Goal: Task Accomplishment & Management: Manage account settings

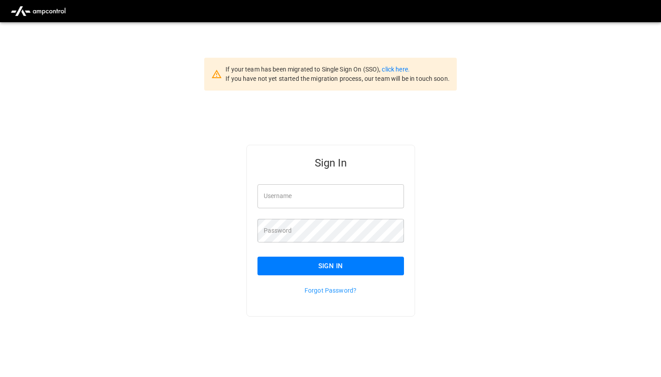
type input "**********"
click at [307, 193] on input "**********" at bounding box center [330, 196] width 146 height 24
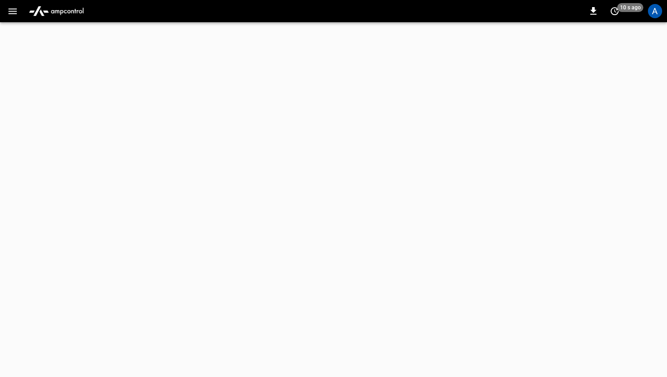
click at [16, 10] on icon "button" at bounding box center [12, 11] width 11 height 11
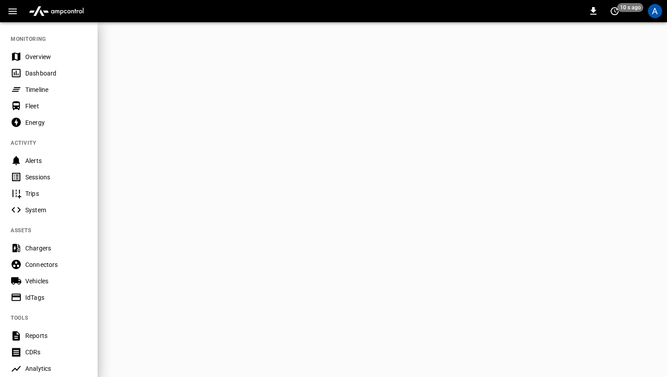
scroll to position [193, 0]
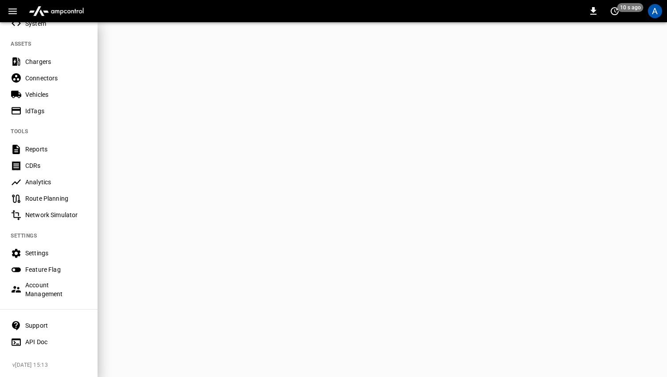
click at [42, 283] on div "Account Management" at bounding box center [56, 289] width 62 height 18
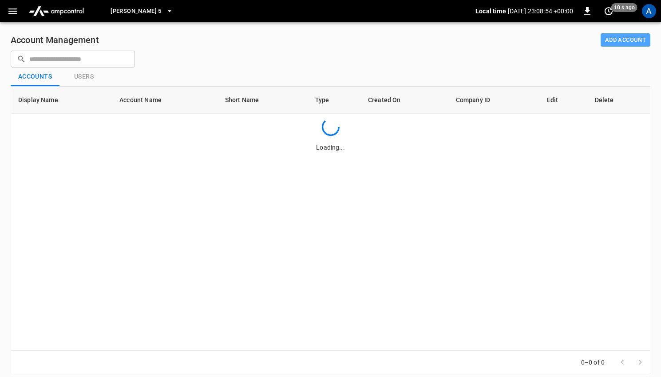
click at [628, 37] on button "Add Account" at bounding box center [625, 40] width 50 height 14
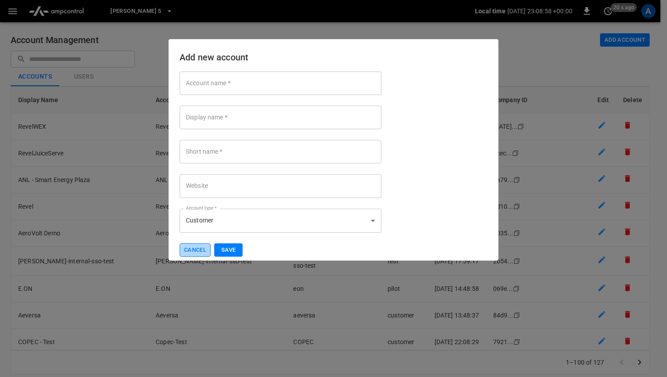
click at [194, 247] on button "Cancel" at bounding box center [195, 250] width 31 height 14
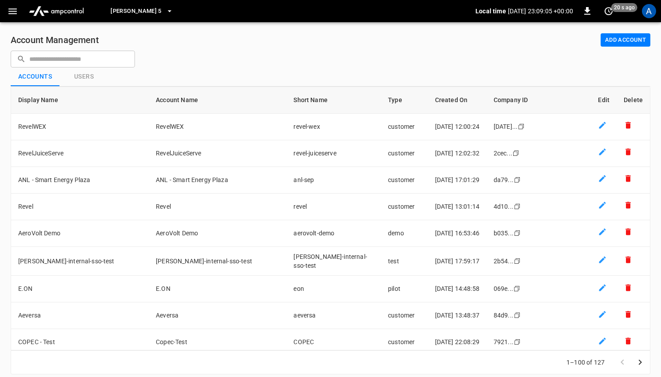
click at [614, 36] on button "Add Account" at bounding box center [625, 40] width 50 height 14
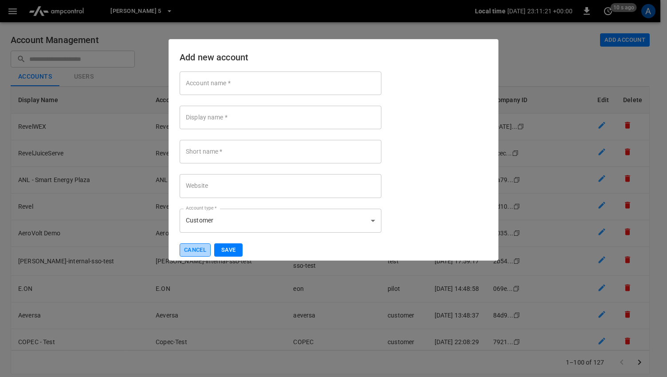
click at [193, 252] on button "Cancel" at bounding box center [195, 250] width 31 height 14
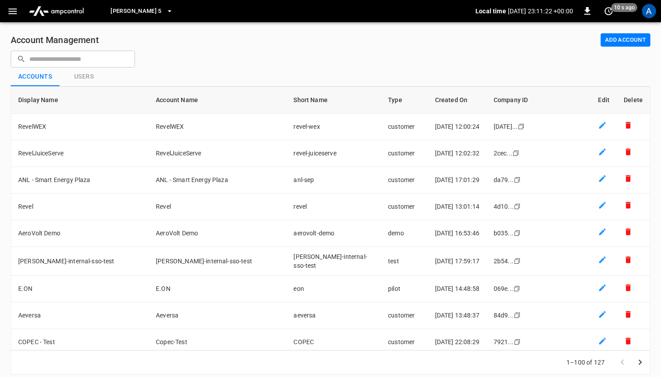
click at [11, 8] on icon "button" at bounding box center [12, 11] width 11 height 11
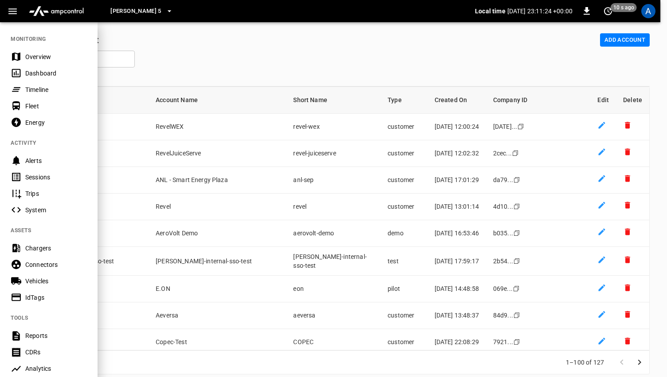
click at [45, 246] on div "Chargers" at bounding box center [56, 248] width 62 height 9
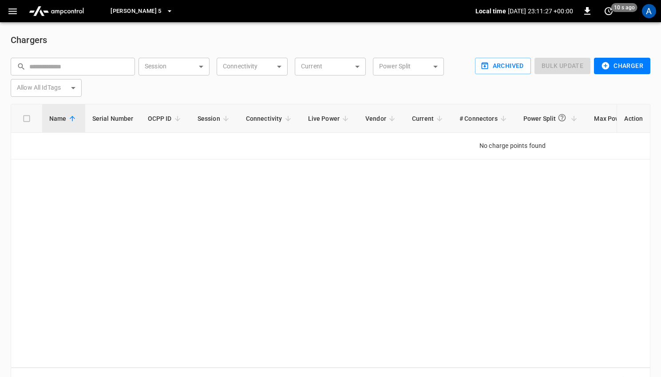
click at [130, 10] on span "[PERSON_NAME] 5" at bounding box center [135, 11] width 51 height 10
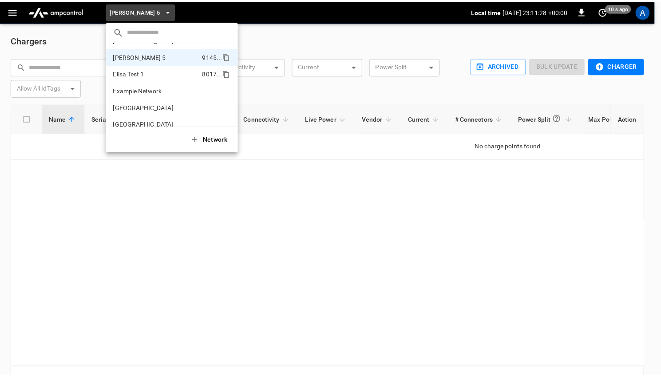
scroll to position [816, 0]
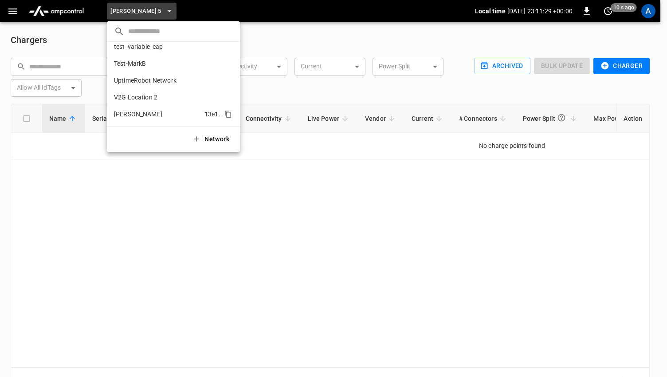
click at [150, 110] on p "[PERSON_NAME]" at bounding box center [157, 114] width 87 height 9
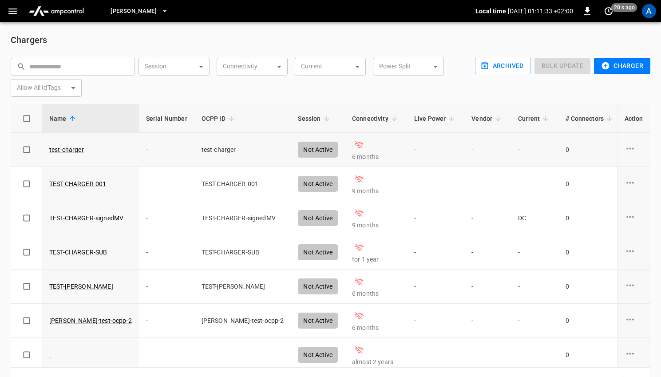
click at [624, 149] on icon "charge point options" at bounding box center [629, 148] width 11 height 11
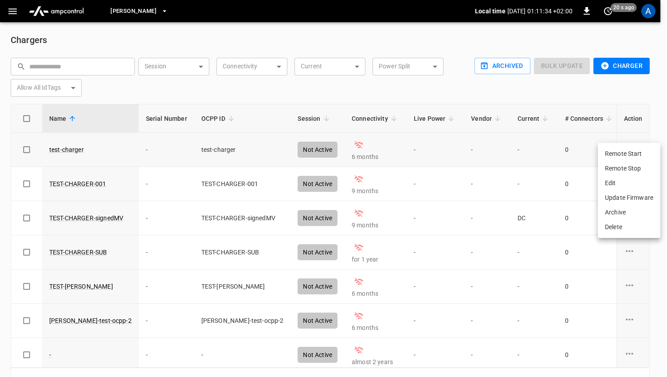
click at [619, 149] on li "Remote Start" at bounding box center [629, 153] width 63 height 15
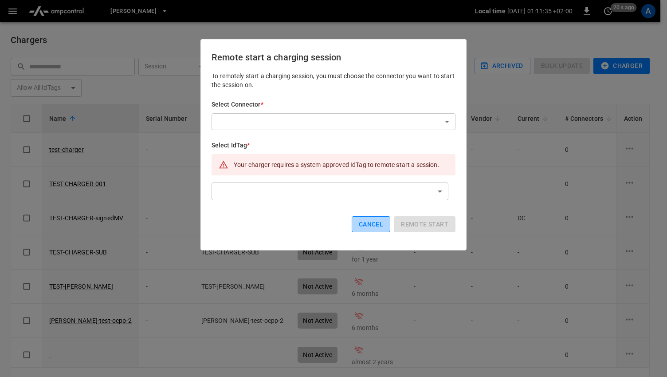
click at [375, 220] on button "Cancel" at bounding box center [371, 224] width 39 height 16
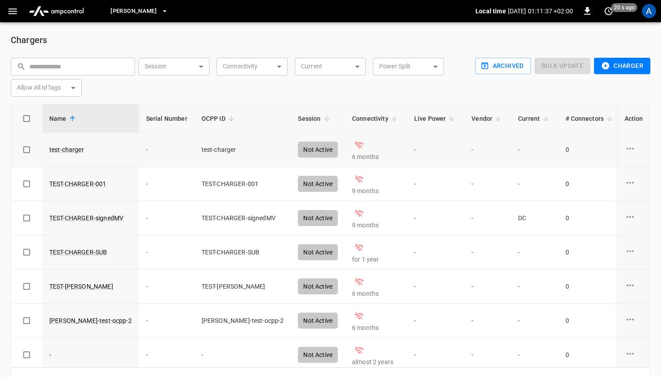
click at [626, 149] on icon "charge point options" at bounding box center [630, 148] width 8 height 2
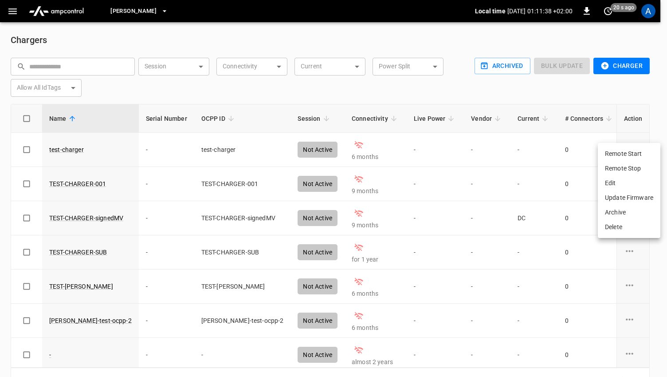
click at [625, 168] on li "Remote Stop" at bounding box center [629, 168] width 63 height 15
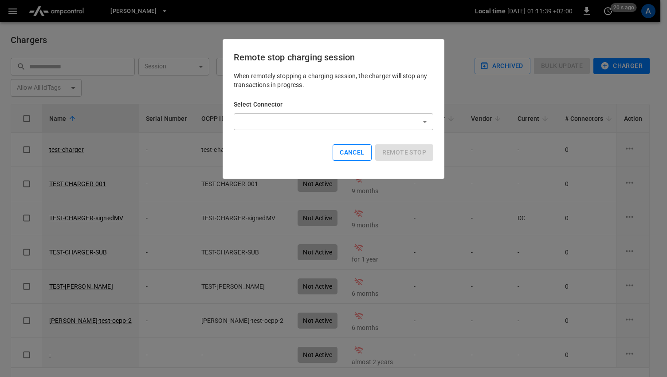
click at [362, 155] on button "Cancel" at bounding box center [352, 152] width 39 height 16
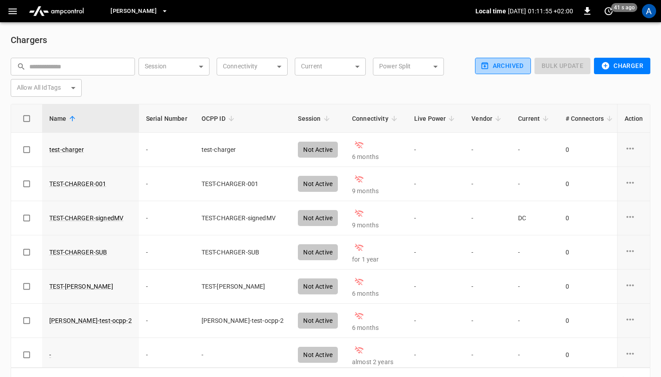
click at [491, 72] on button "Archived" at bounding box center [503, 66] width 56 height 16
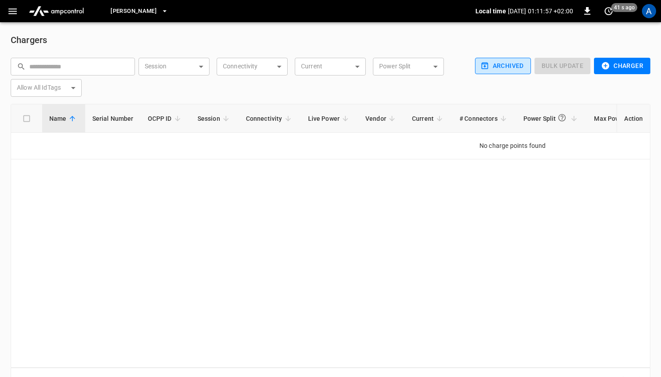
click at [499, 62] on button "Archived" at bounding box center [503, 66] width 56 height 16
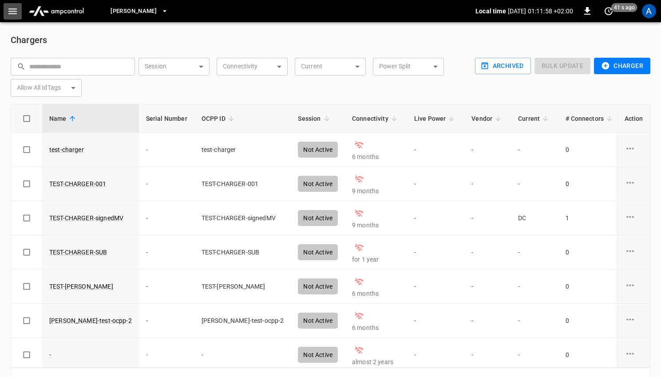
click at [13, 14] on icon "button" at bounding box center [12, 11] width 11 height 11
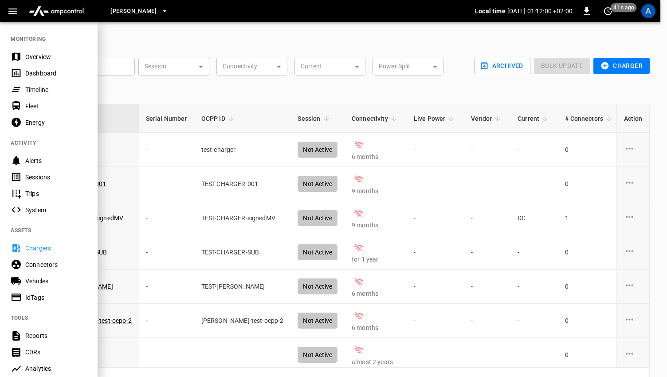
click at [186, 41] on div at bounding box center [333, 188] width 667 height 377
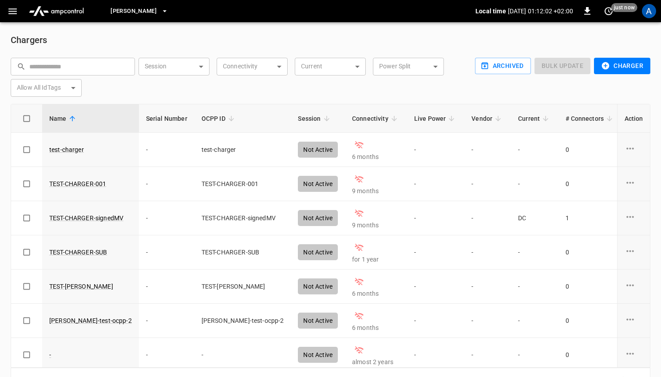
click at [11, 10] on icon "button" at bounding box center [12, 11] width 11 height 11
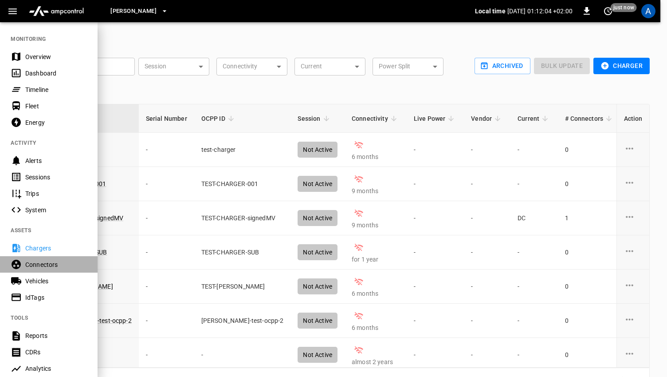
click at [39, 264] on div "Connectors" at bounding box center [56, 264] width 62 height 9
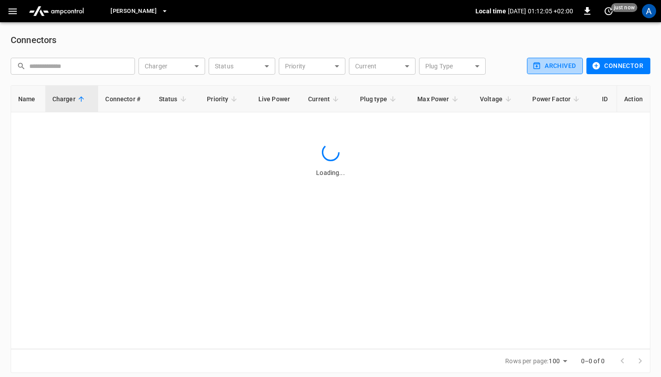
click at [564, 64] on button "Archived" at bounding box center [555, 66] width 56 height 16
click at [539, 60] on button "Archived" at bounding box center [555, 66] width 56 height 16
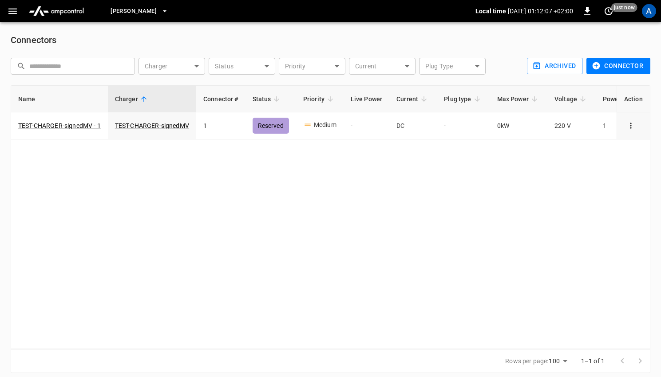
click at [633, 68] on button "Connector" at bounding box center [618, 66] width 64 height 16
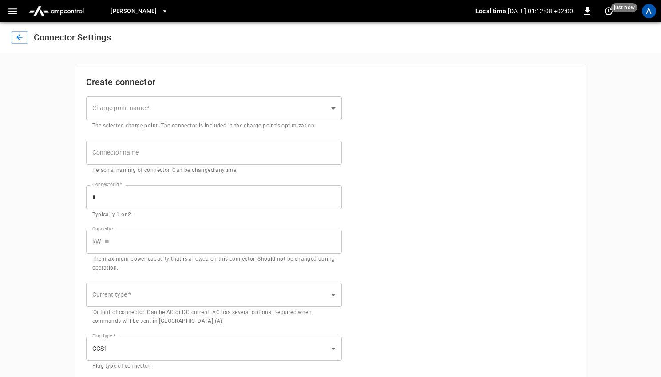
scroll to position [142, 0]
